Goal: Transaction & Acquisition: Purchase product/service

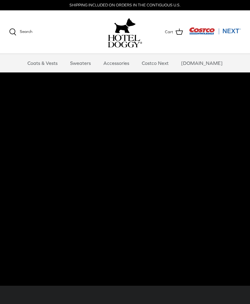
scroll to position [6, 0]
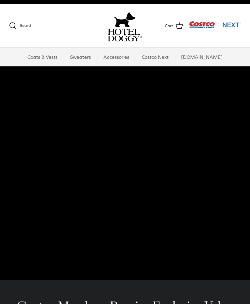
click at [134, 60] on link "Accessories" at bounding box center [116, 57] width 37 height 18
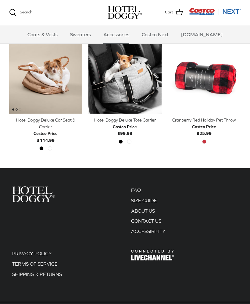
scroll to position [146, 0]
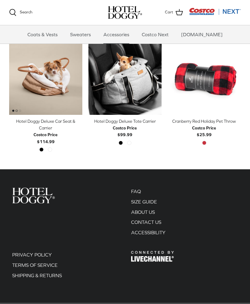
click at [95, 37] on link "Sweaters" at bounding box center [81, 34] width 32 height 18
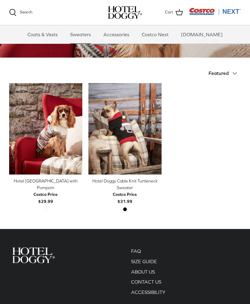
scroll to position [100, 0]
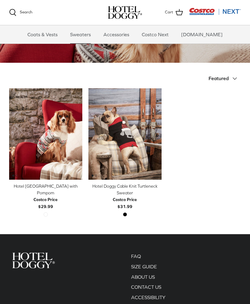
click at [63, 31] on link "Coats & Vests" at bounding box center [42, 34] width 41 height 18
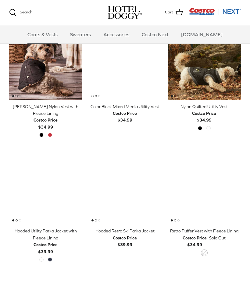
scroll to position [176, 0]
